Goal: Check status: Check status

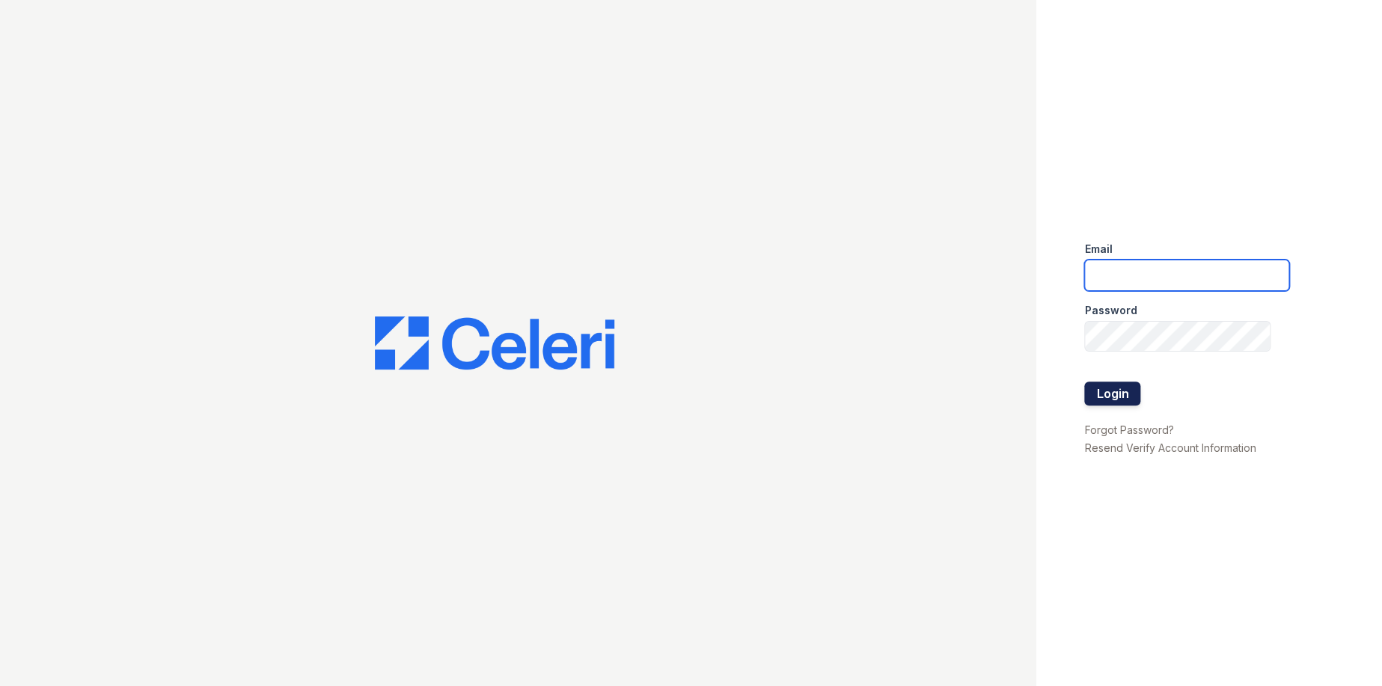
type input "ArriveLaurieLane@Trinity-pm.com"
click at [1135, 388] on button "Login" at bounding box center [1112, 394] width 56 height 24
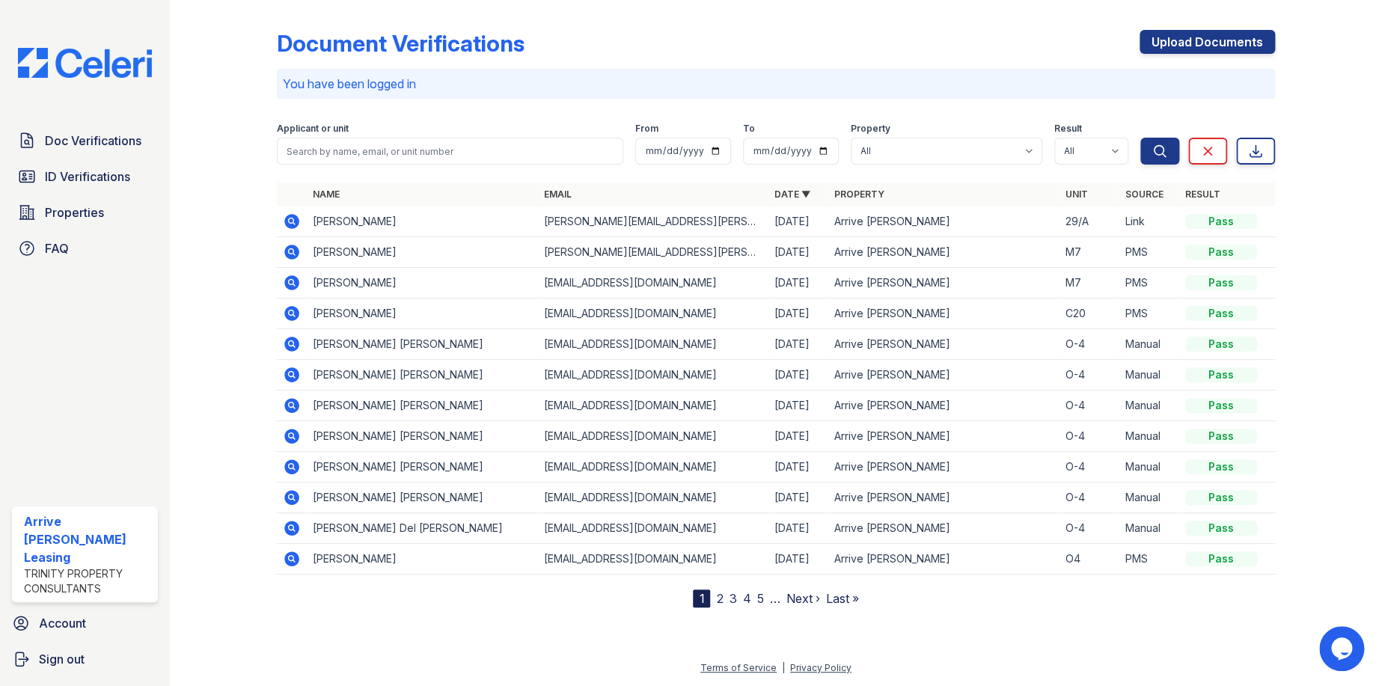
click at [290, 225] on icon at bounding box center [291, 221] width 15 height 15
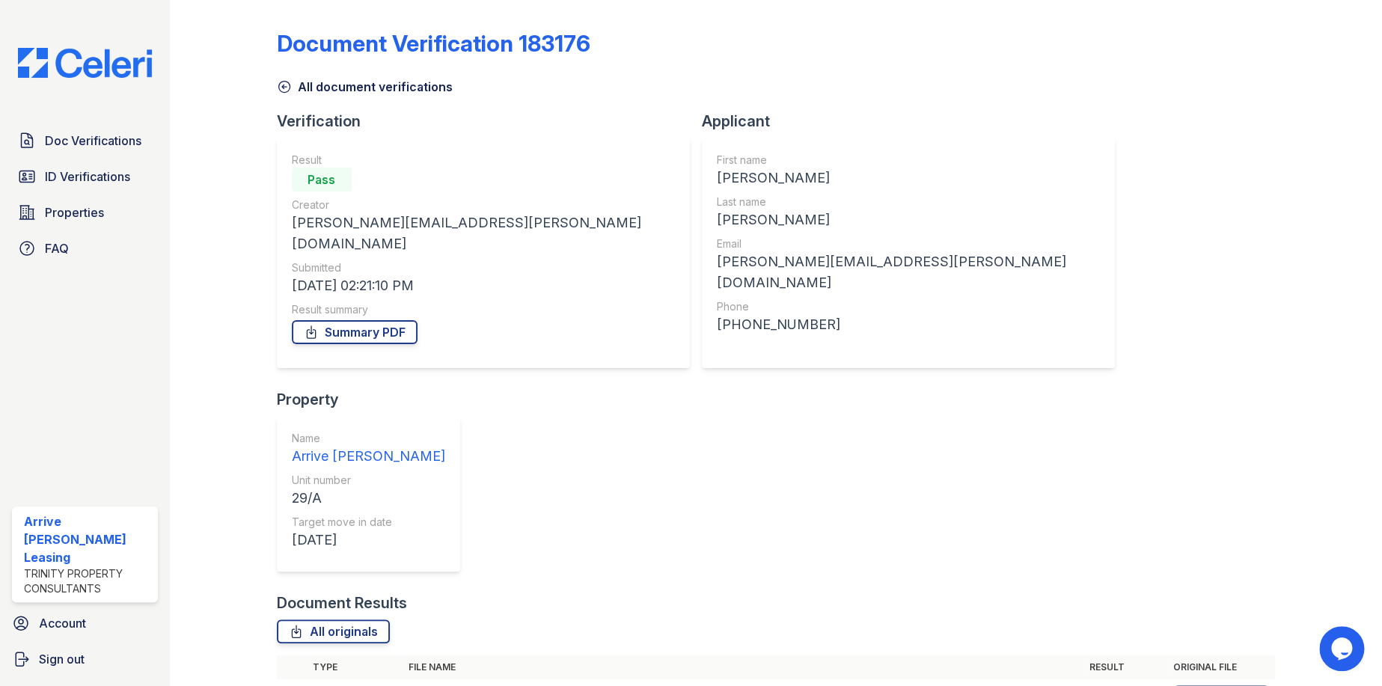
click at [287, 685] on icon at bounding box center [291, 697] width 15 height 15
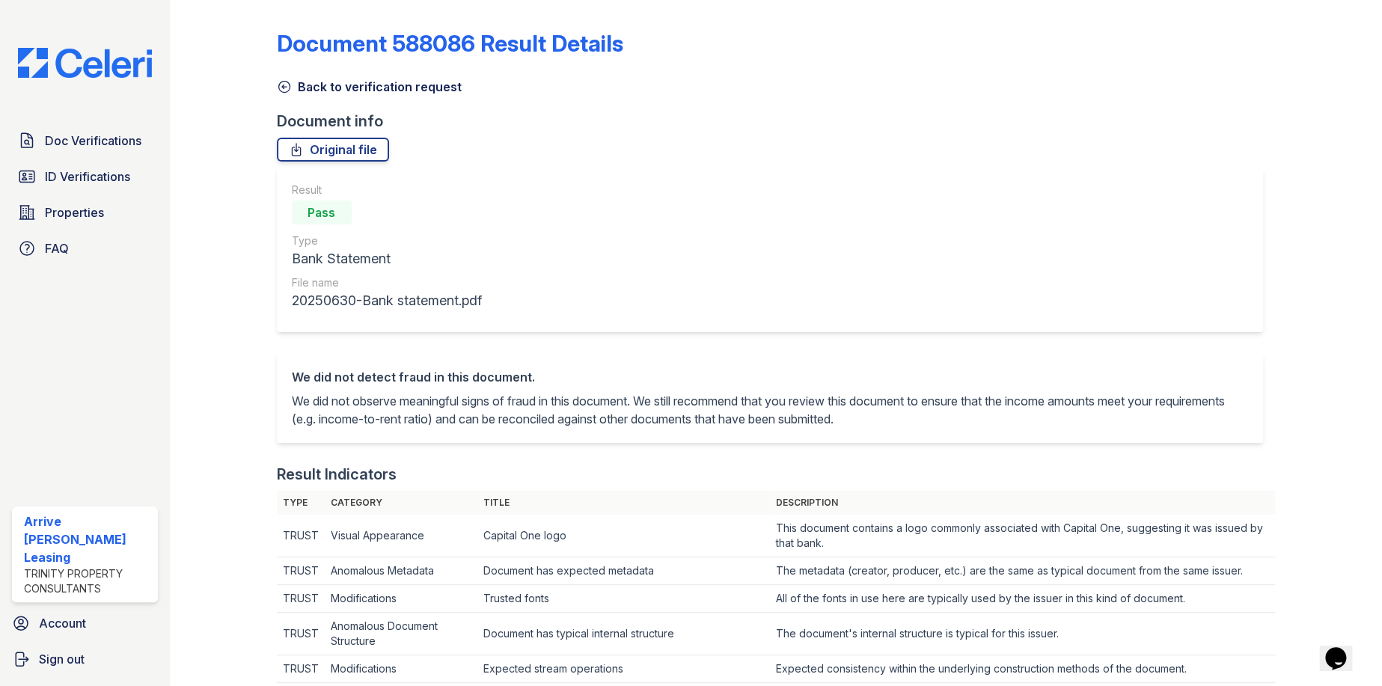
click at [281, 85] on icon at bounding box center [283, 87] width 11 height 11
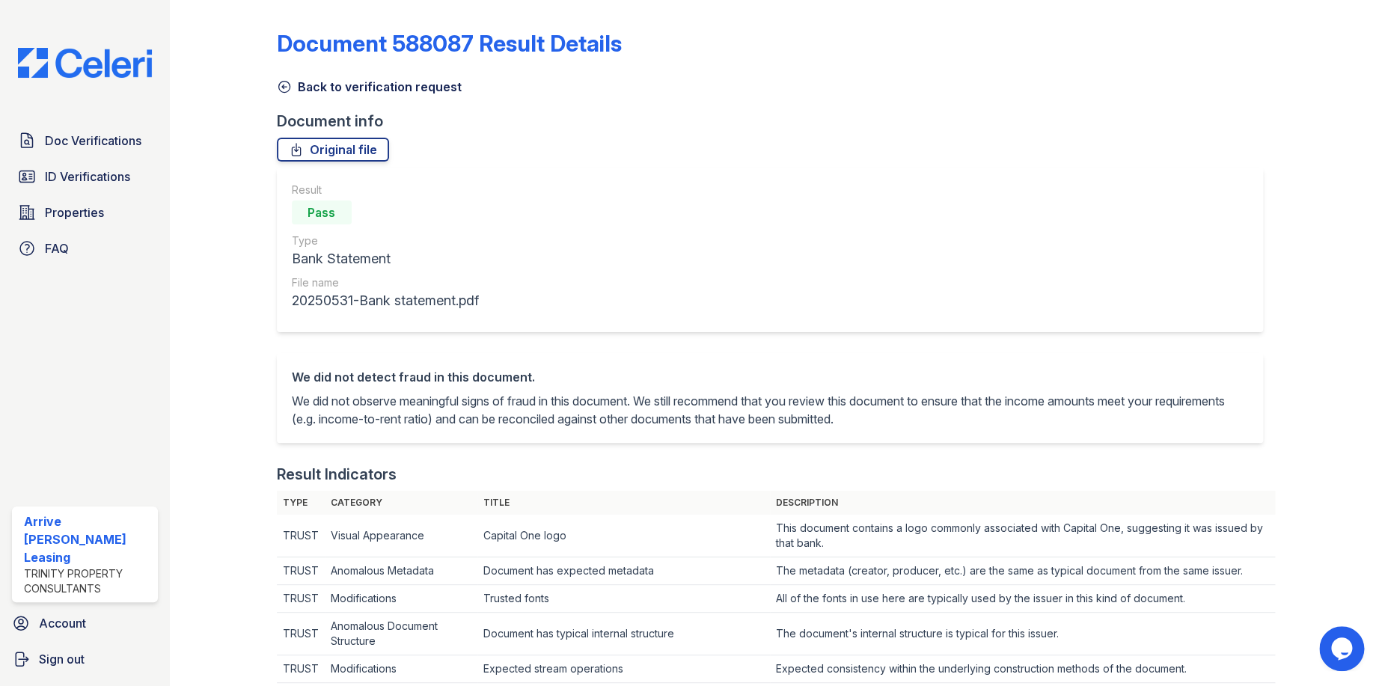
click at [281, 83] on icon at bounding box center [284, 86] width 15 height 15
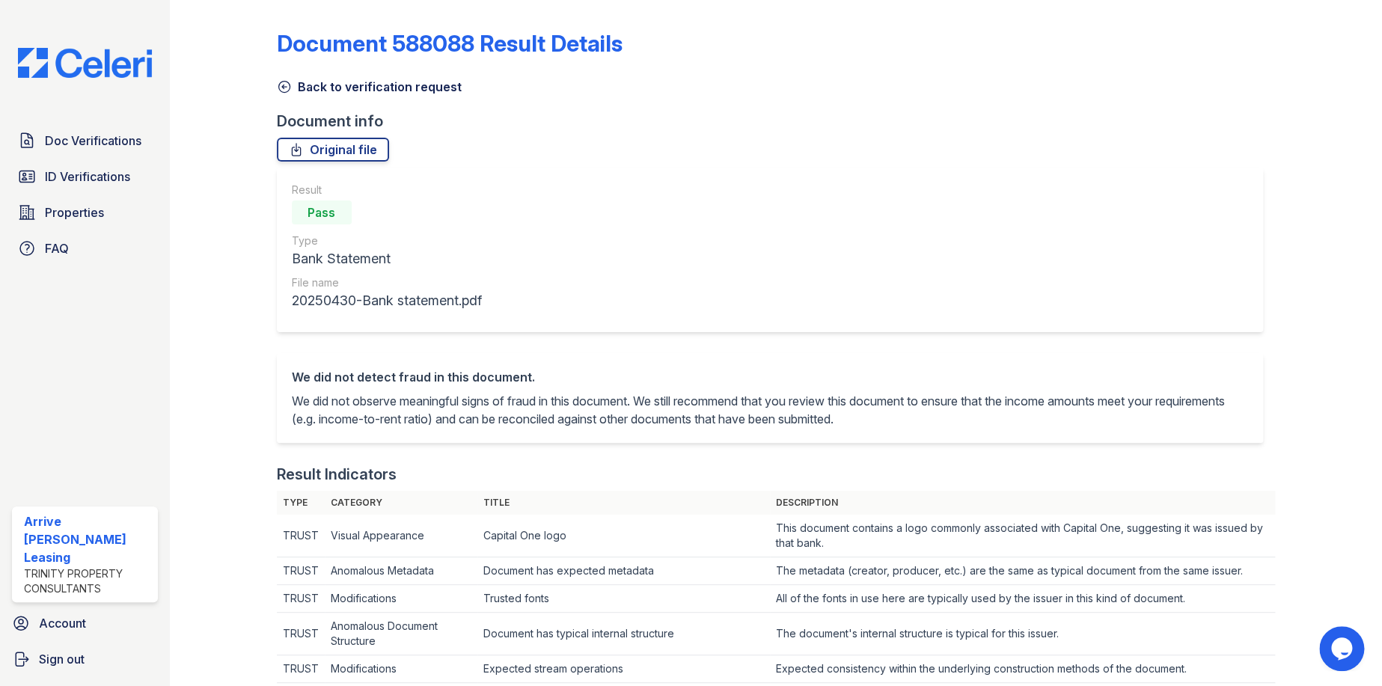
click at [282, 86] on icon at bounding box center [283, 87] width 11 height 11
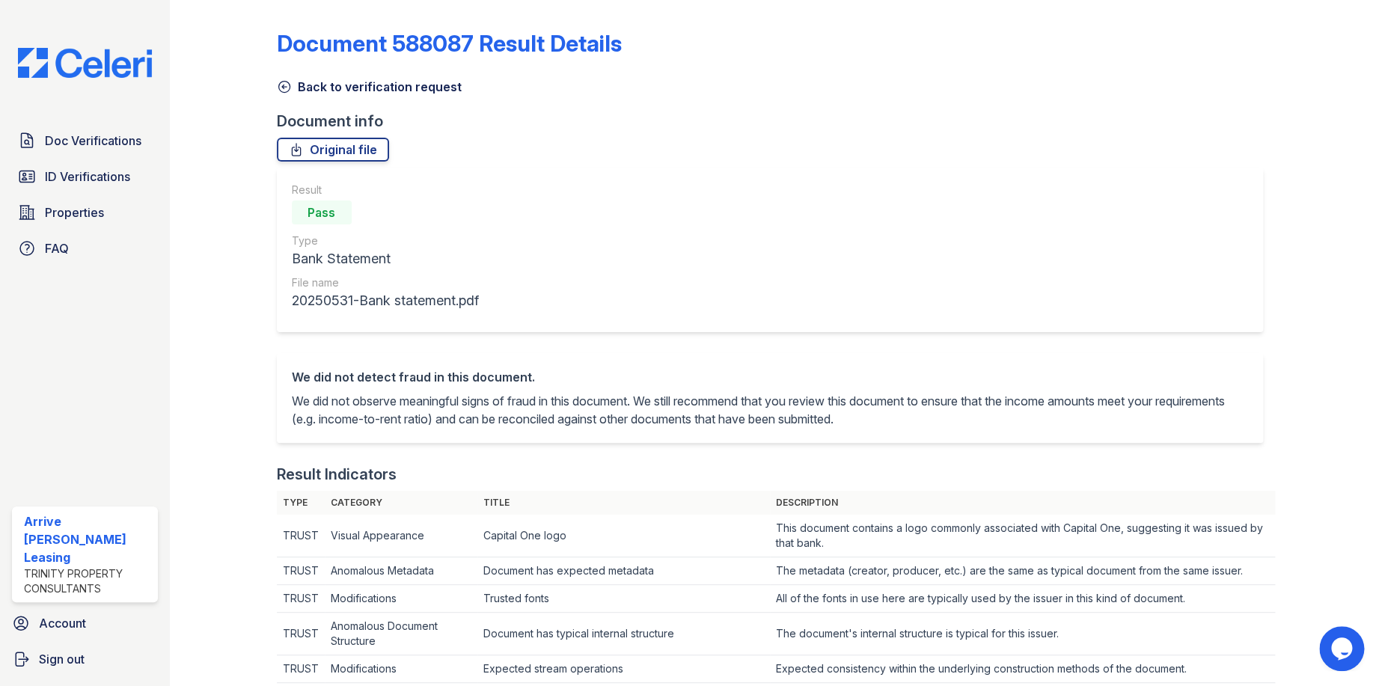
click at [285, 87] on icon at bounding box center [284, 86] width 15 height 15
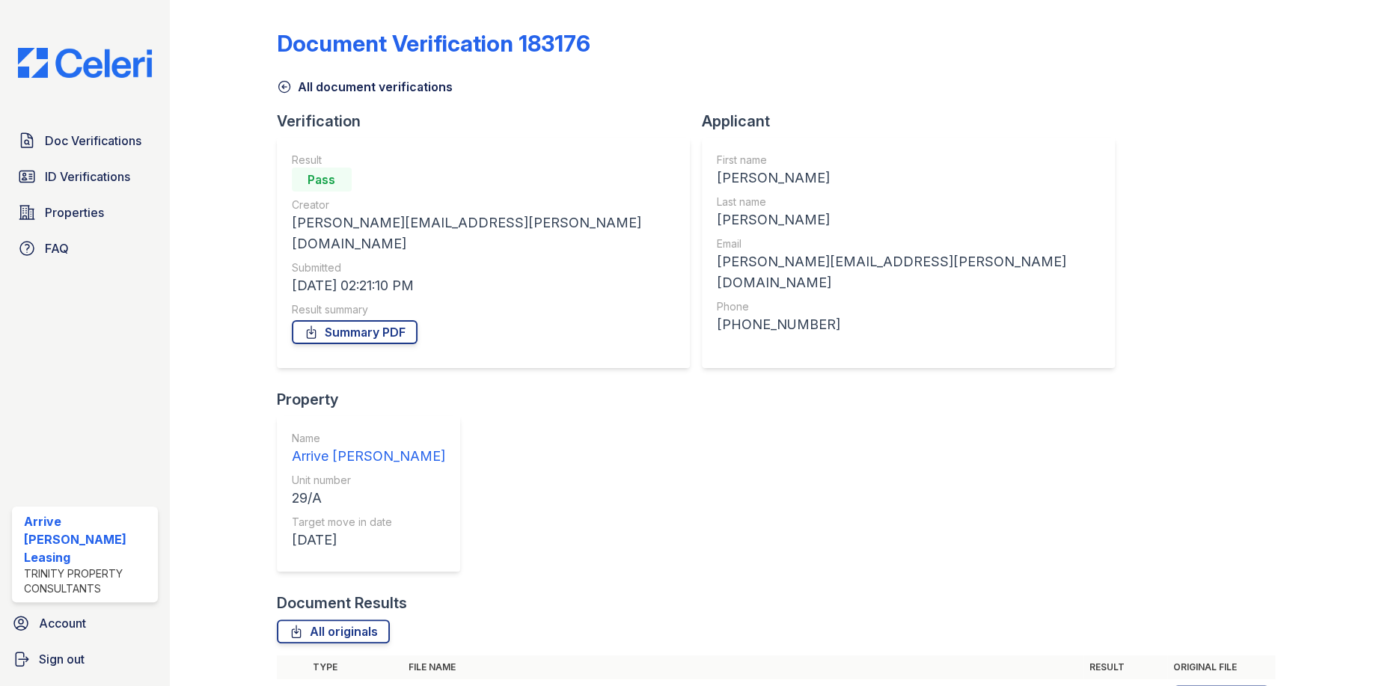
click at [289, 685] on icon at bounding box center [292, 697] width 18 height 18
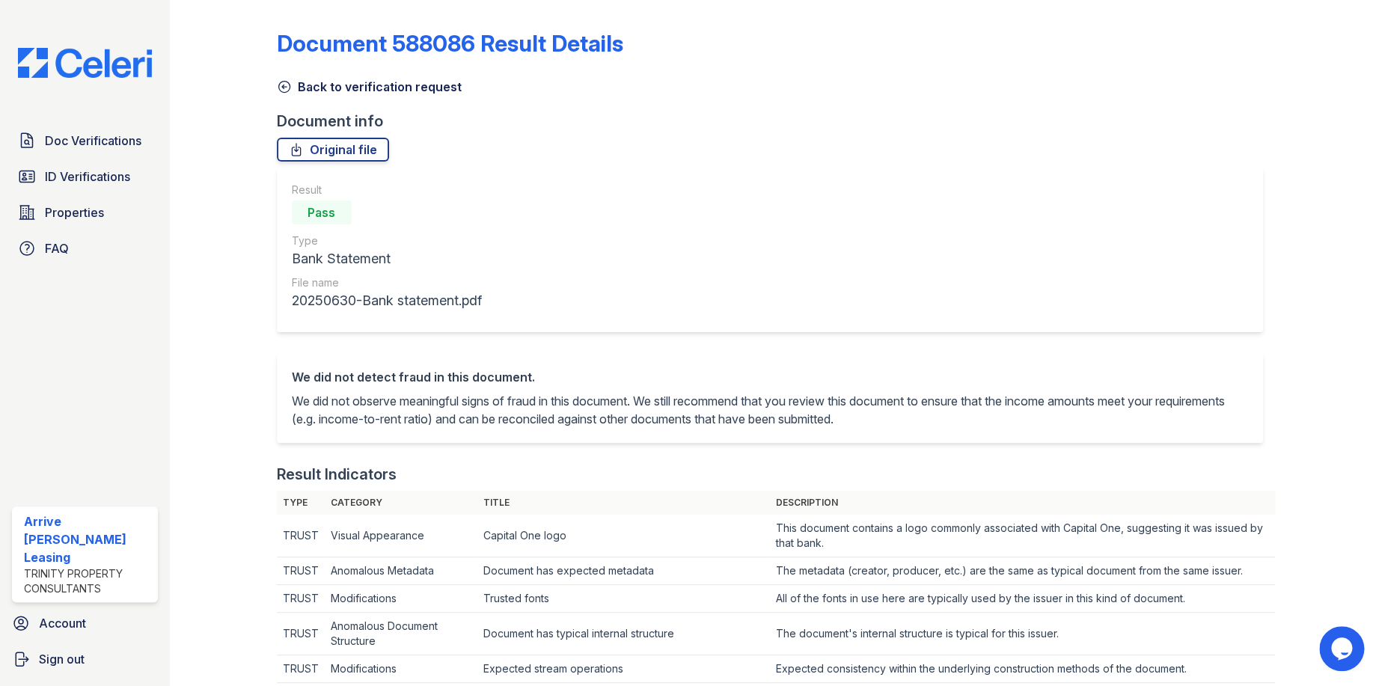
click at [281, 83] on icon at bounding box center [284, 86] width 15 height 15
